Goal: Task Accomplishment & Management: Manage account settings

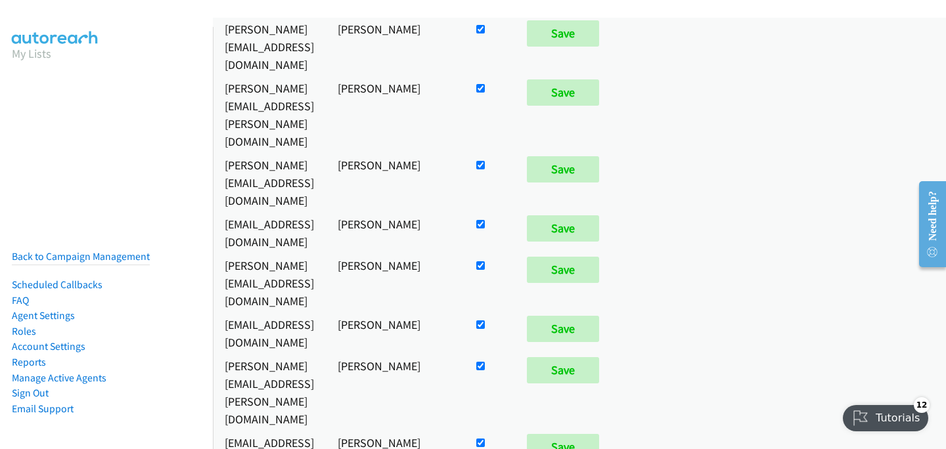
scroll to position [96, 0]
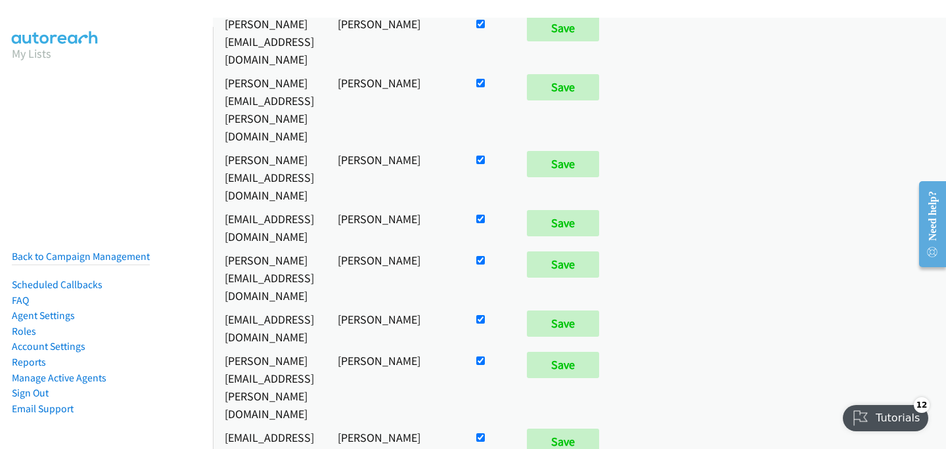
checkbox input "false"
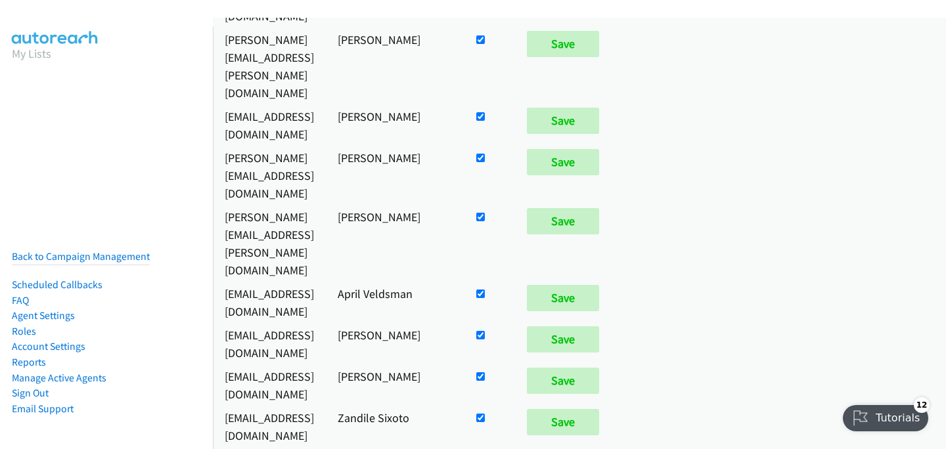
scroll to position [7667, 0]
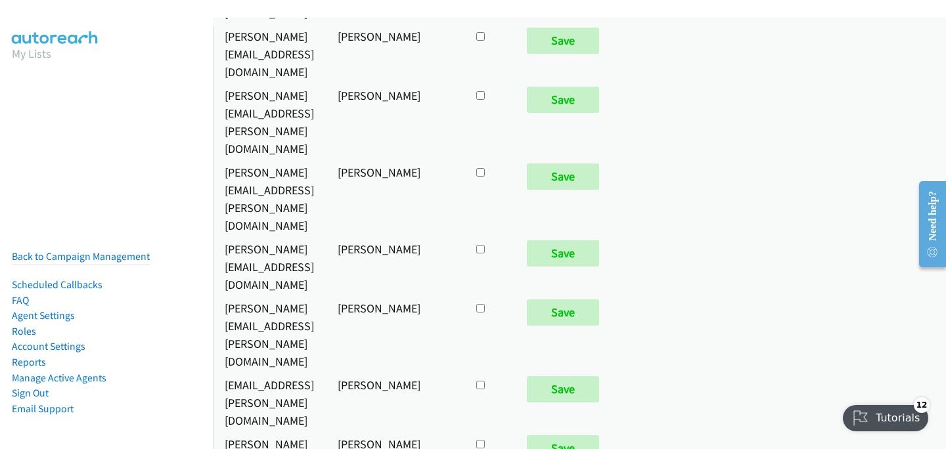
checkbox input "true"
